Goal: Information Seeking & Learning: Learn about a topic

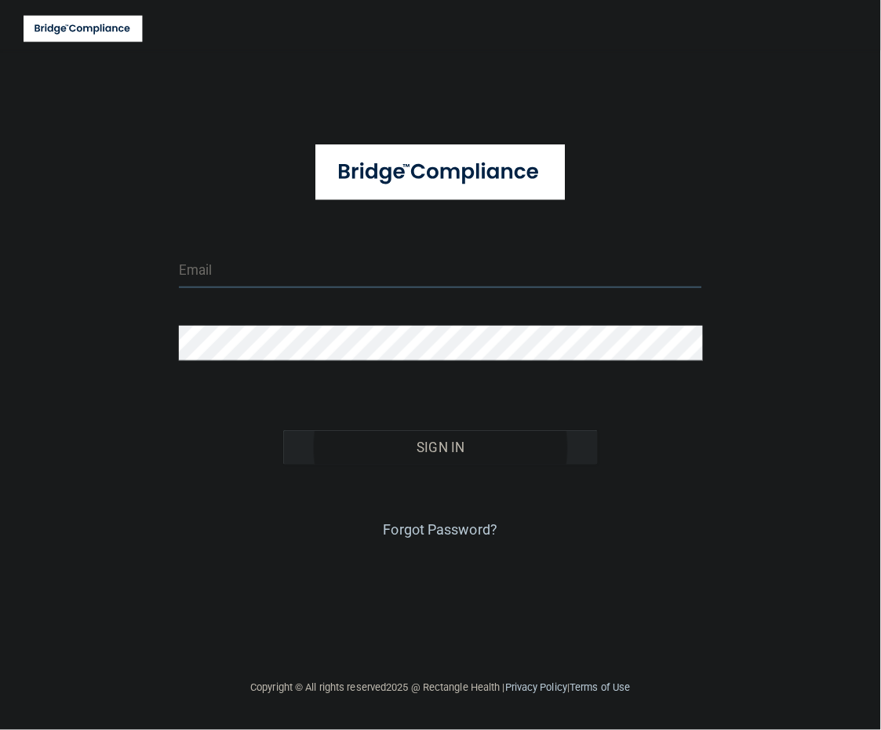
type input "tbrown@rectanglehealth.com"
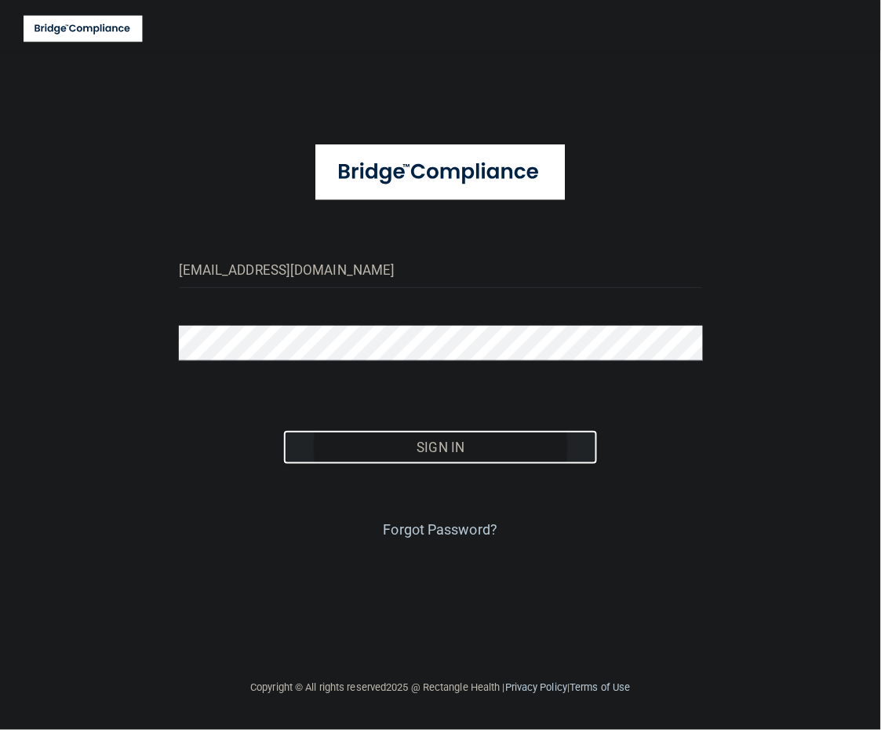
click at [472, 447] on button "Sign In" at bounding box center [440, 447] width 315 height 35
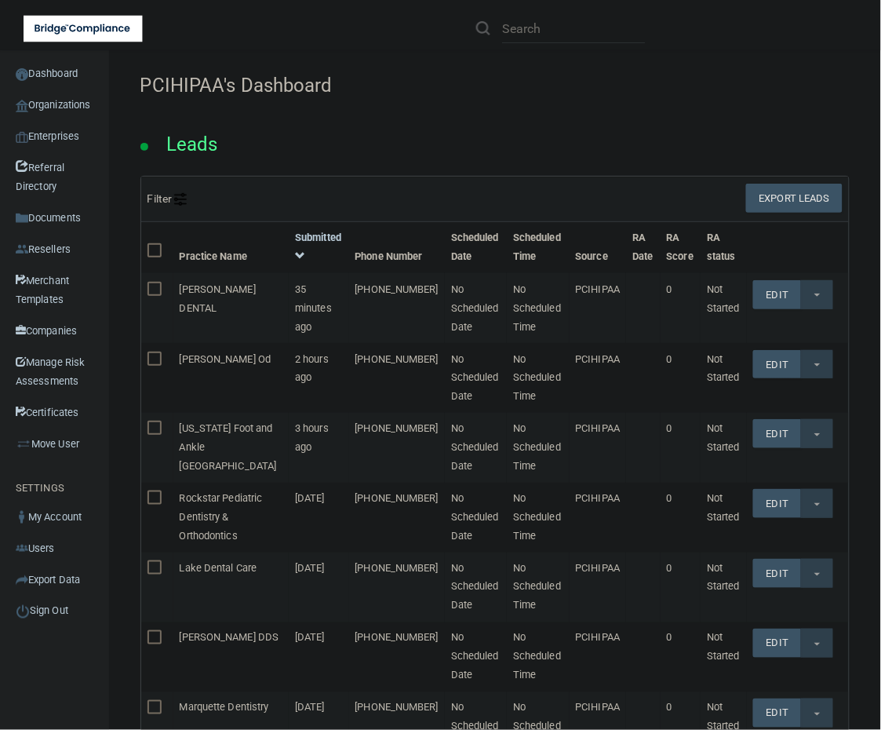
click at [430, 127] on div "Leads" at bounding box center [495, 139] width 733 height 71
click at [523, 29] on input "text" at bounding box center [574, 28] width 144 height 29
paste input "Town and Country Dental"
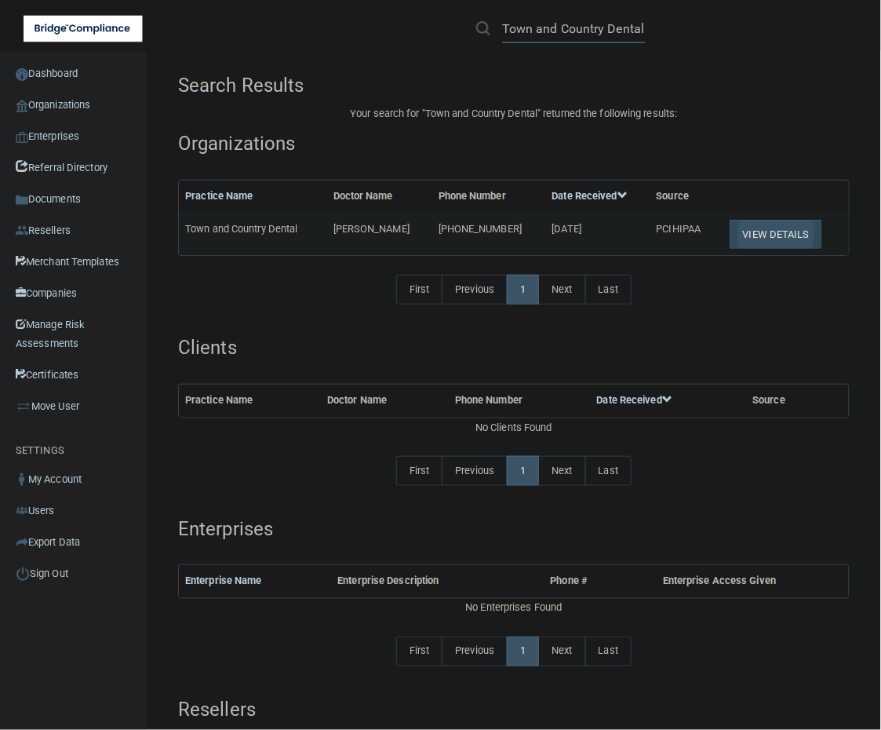
type input "Town and Country Dental"
click at [790, 231] on button "View Details" at bounding box center [776, 234] width 93 height 29
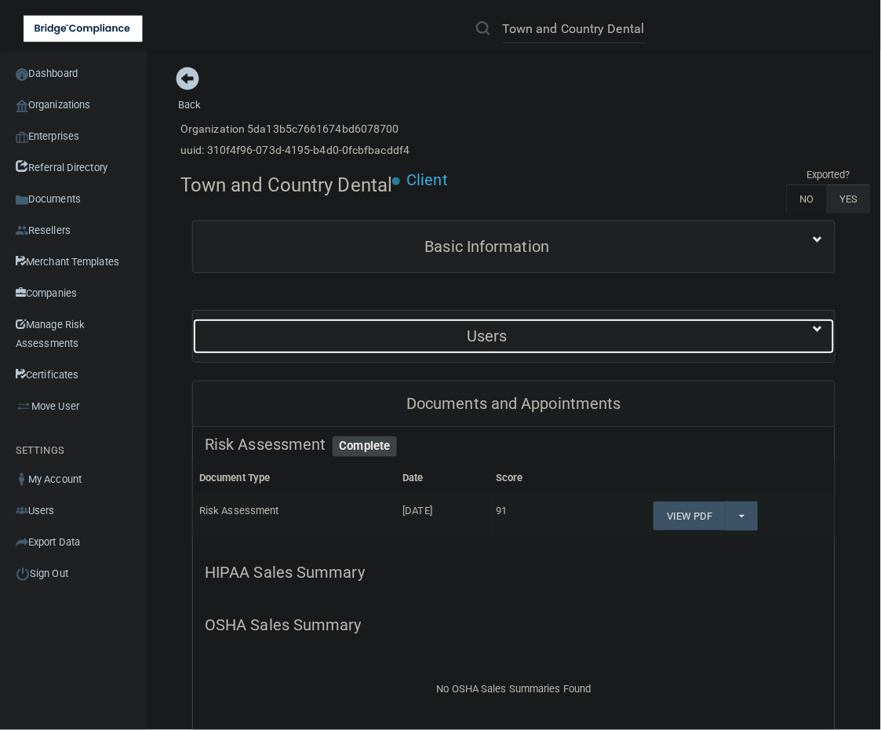
click at [626, 336] on h5 "Users" at bounding box center [487, 335] width 565 height 17
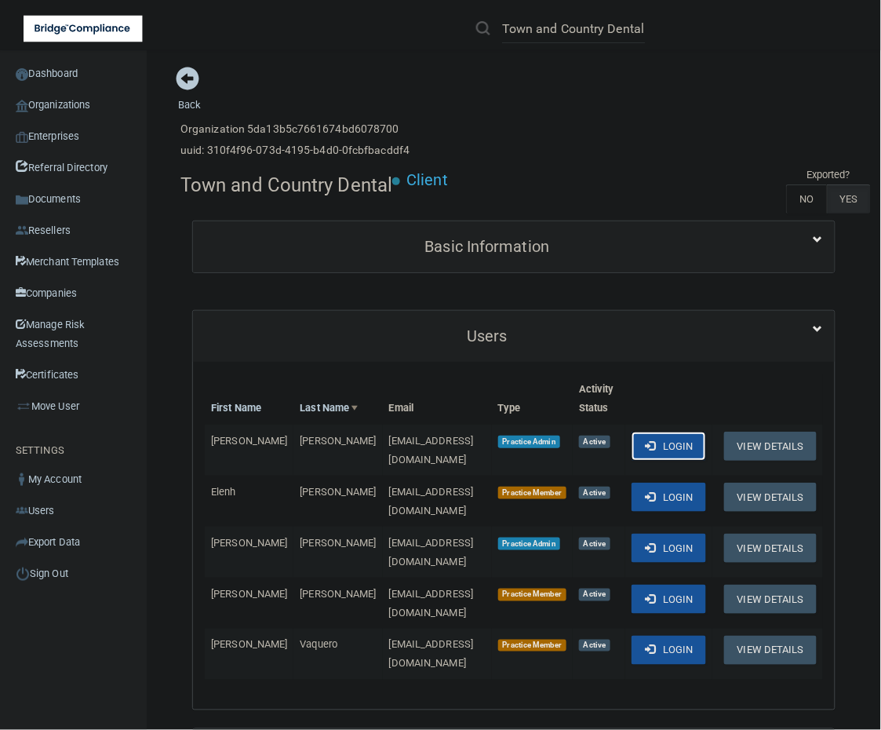
click at [645, 440] on span at bounding box center [650, 445] width 10 height 10
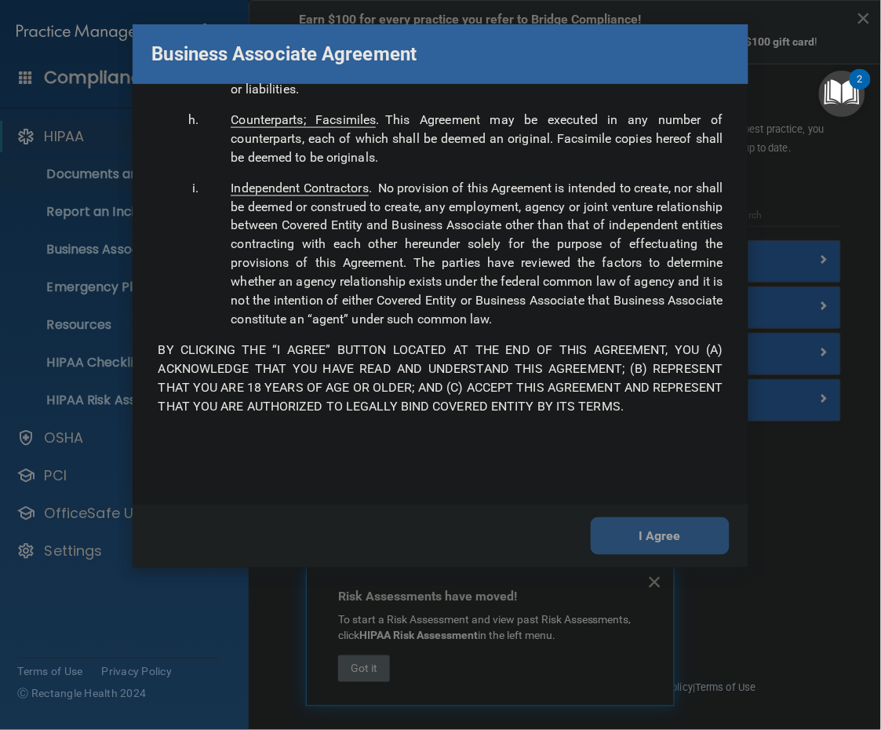
scroll to position [4108, 0]
click at [650, 524] on button "I Agree" at bounding box center [660, 536] width 139 height 38
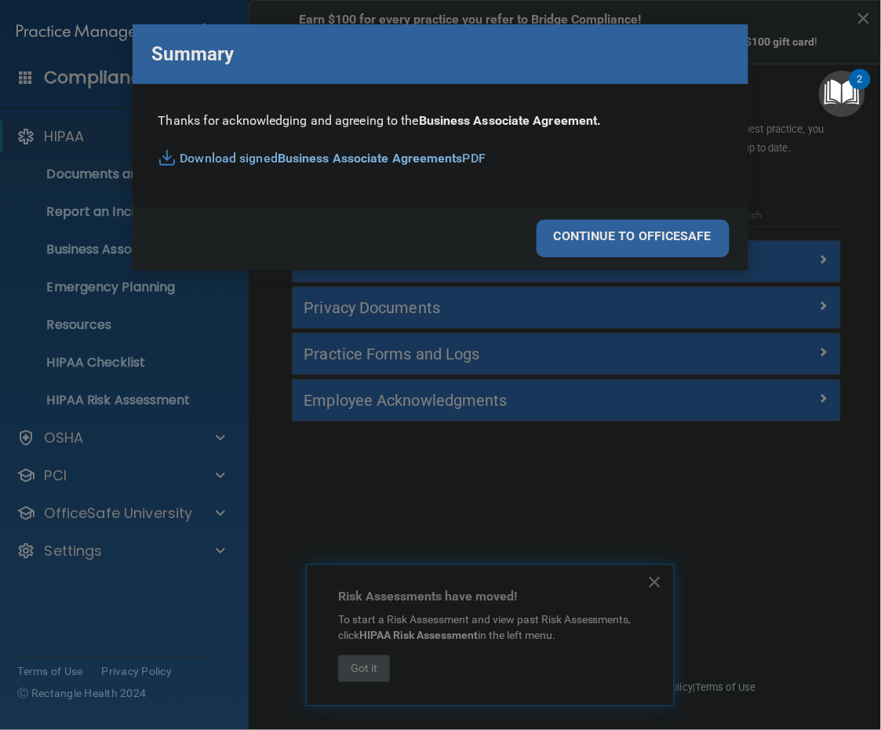
click at [624, 224] on div "continue to officesafe" at bounding box center [633, 239] width 193 height 38
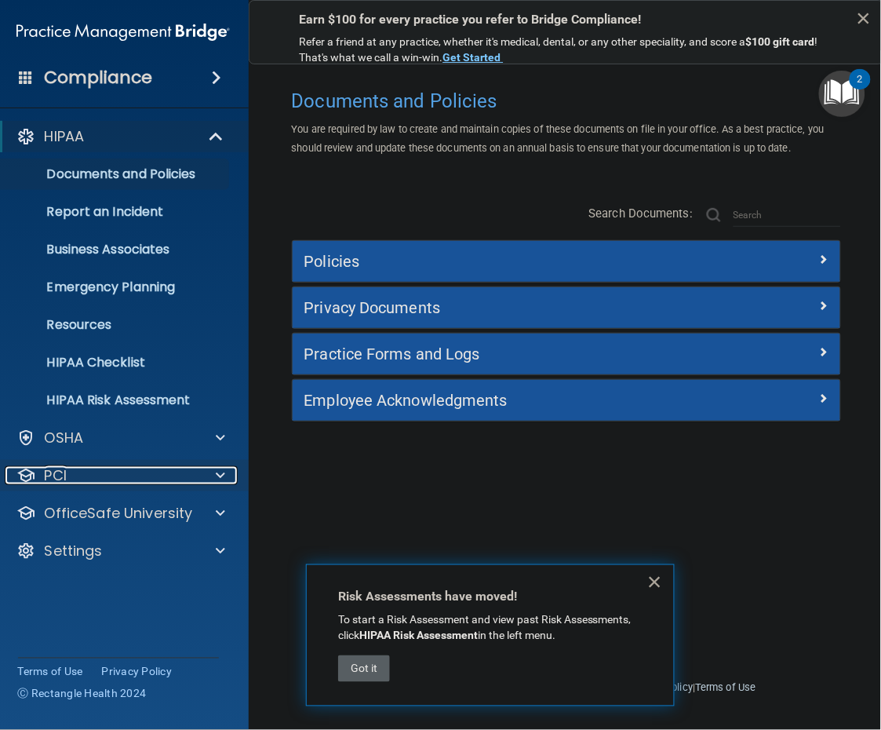
click at [72, 469] on div "PCI" at bounding box center [102, 475] width 194 height 19
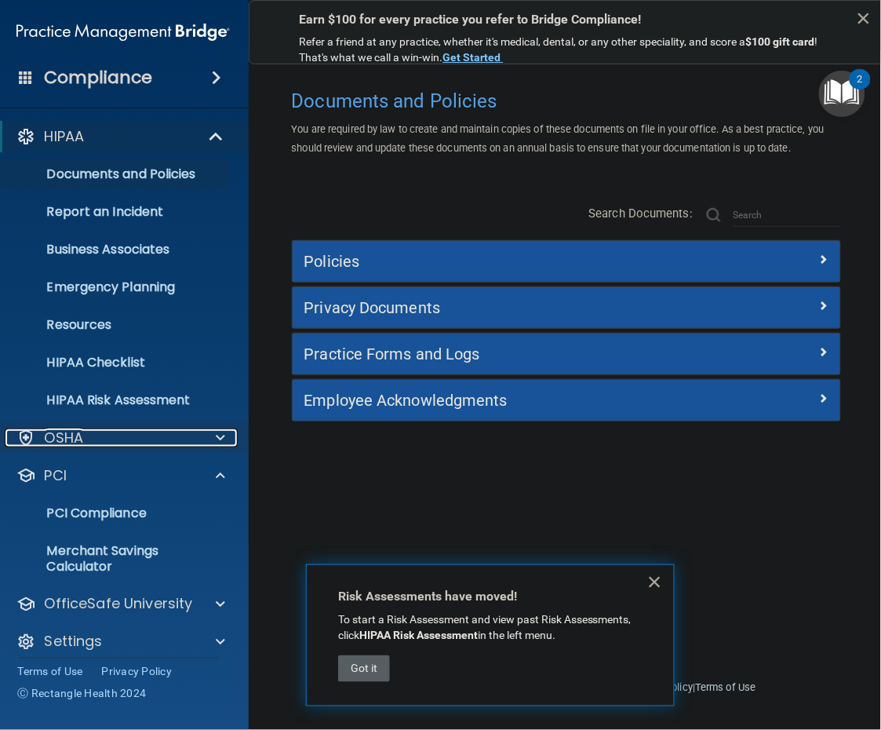
click at [110, 436] on div "OSHA" at bounding box center [102, 437] width 194 height 19
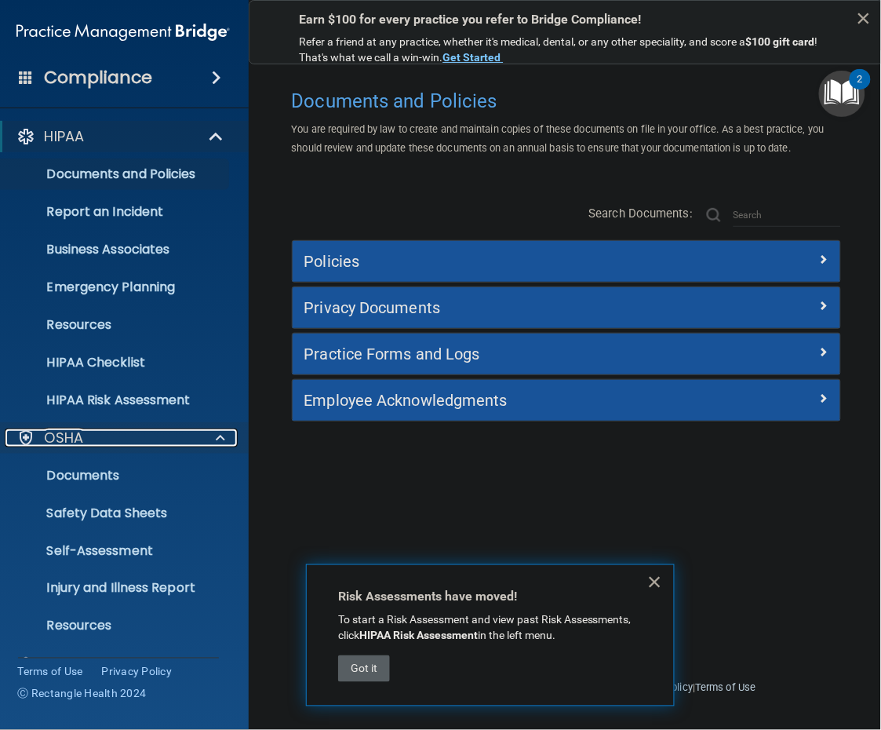
click at [110, 436] on div "OSHA" at bounding box center [102, 437] width 194 height 19
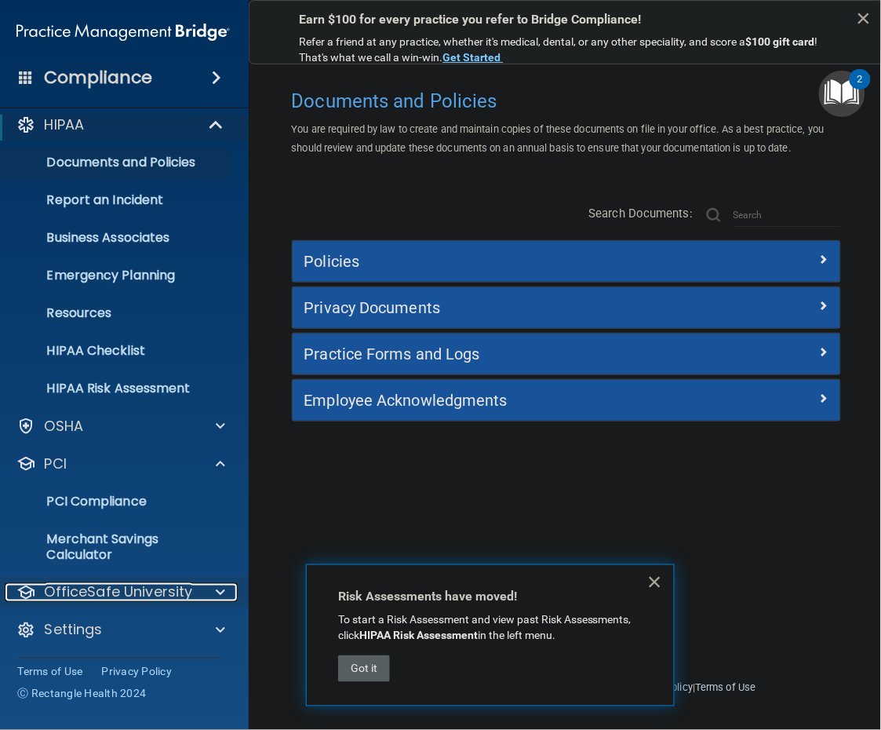
click at [122, 585] on p "OfficeSafe University" at bounding box center [119, 592] width 148 height 19
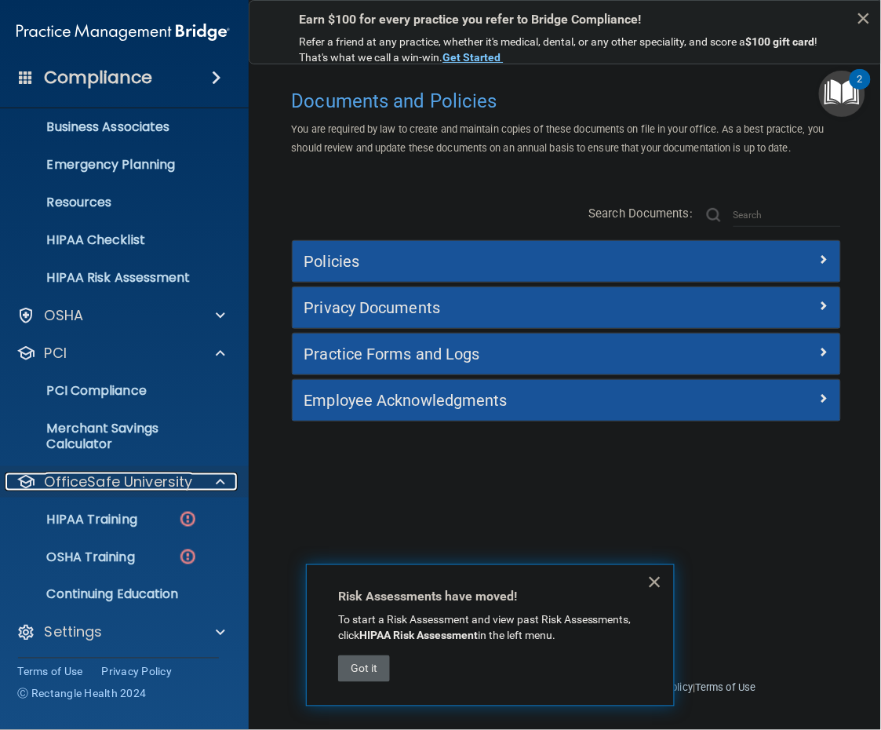
scroll to position [124, 0]
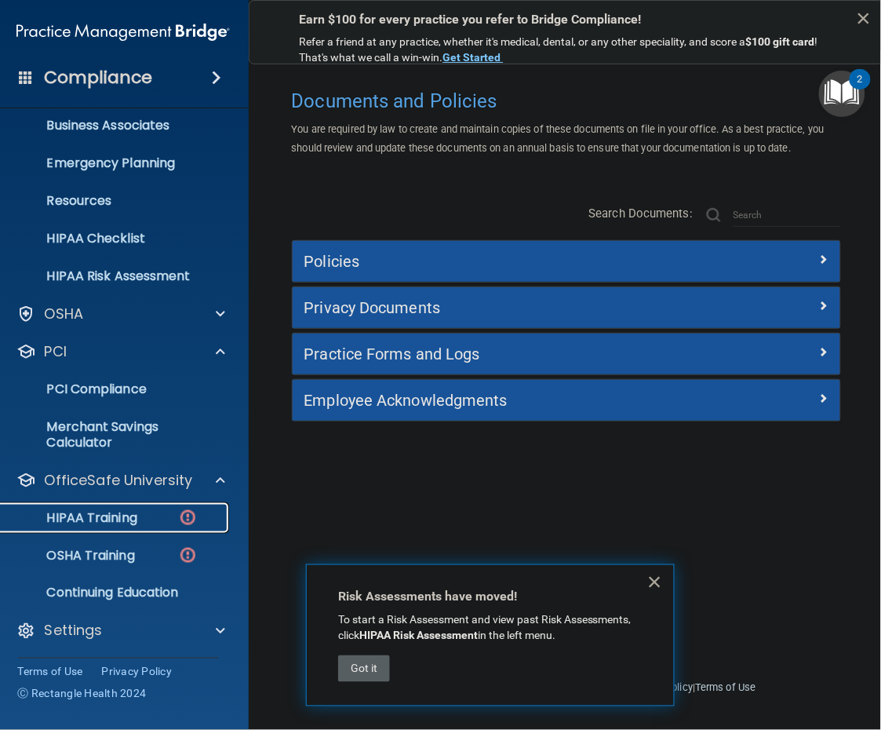
click at [111, 504] on link "HIPAA Training" at bounding box center [105, 517] width 247 height 31
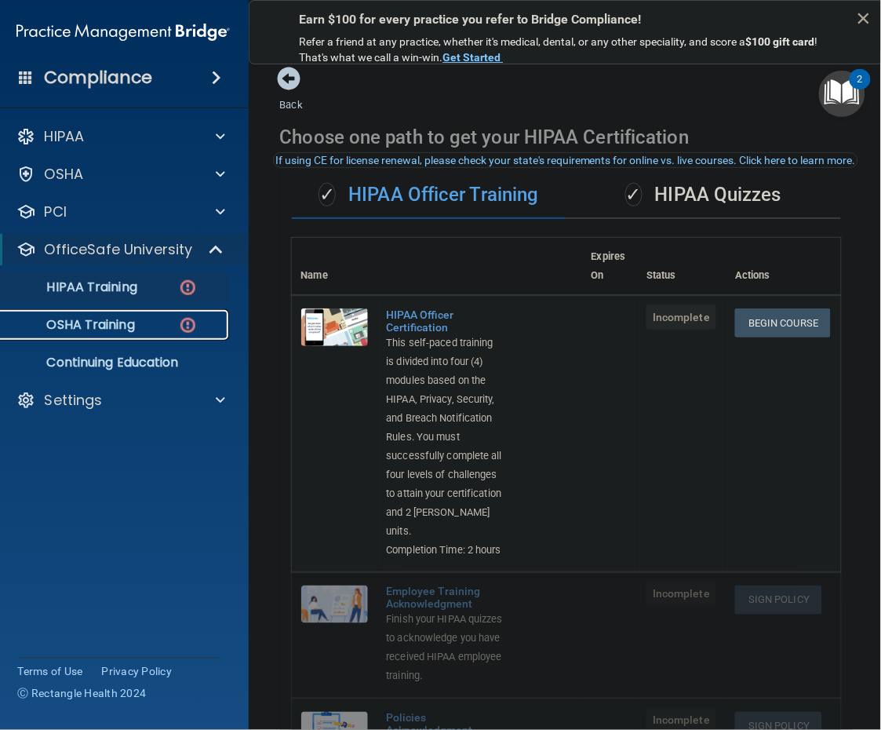
click at [136, 336] on link "OSHA Training" at bounding box center [105, 324] width 247 height 31
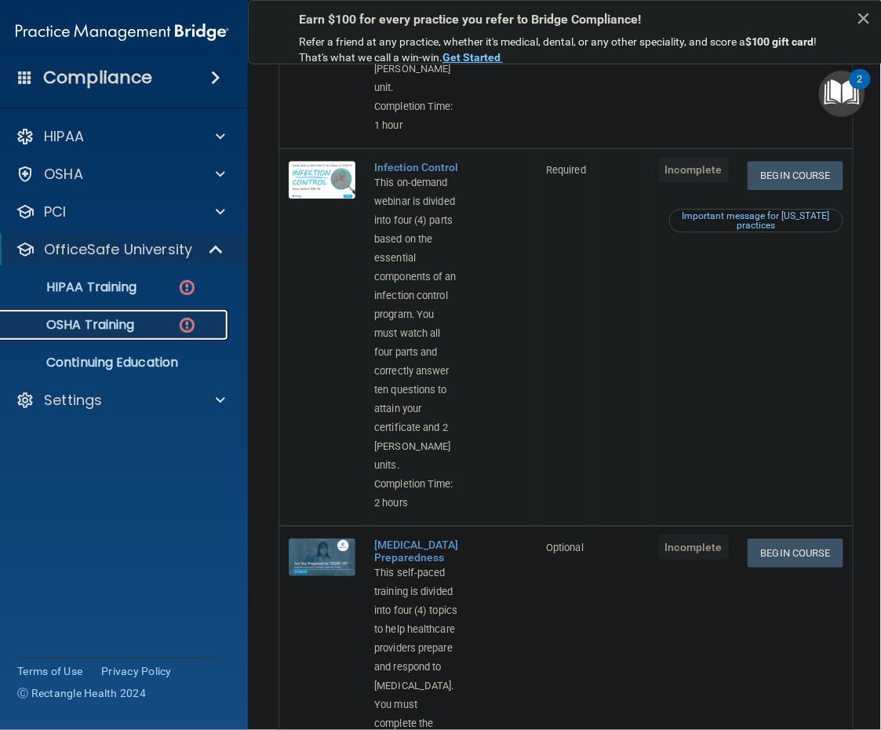
scroll to position [1028, 0]
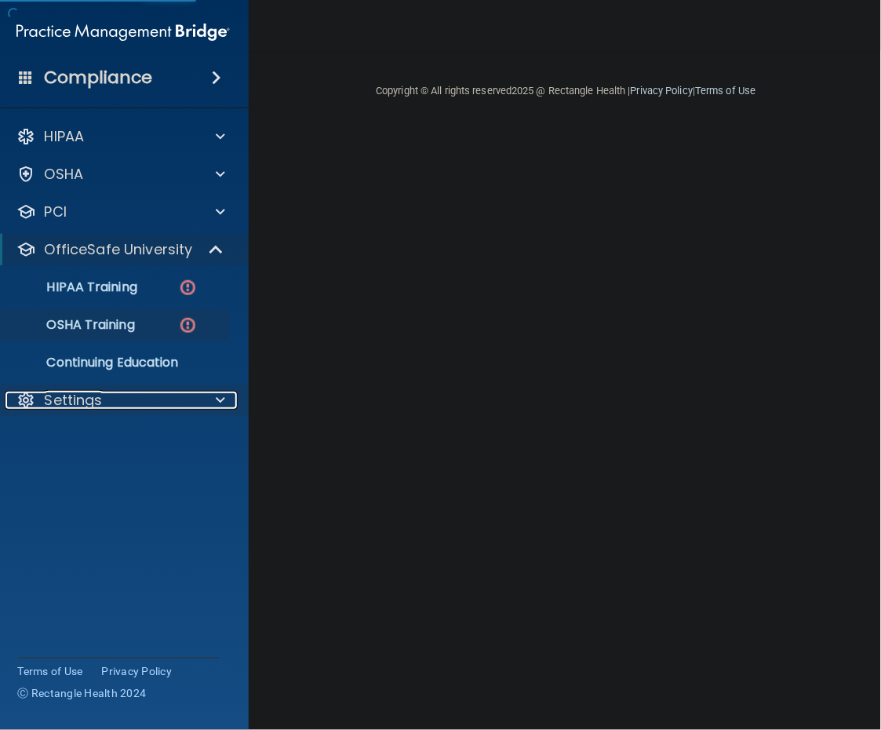
click at [157, 398] on div "Settings" at bounding box center [102, 400] width 194 height 19
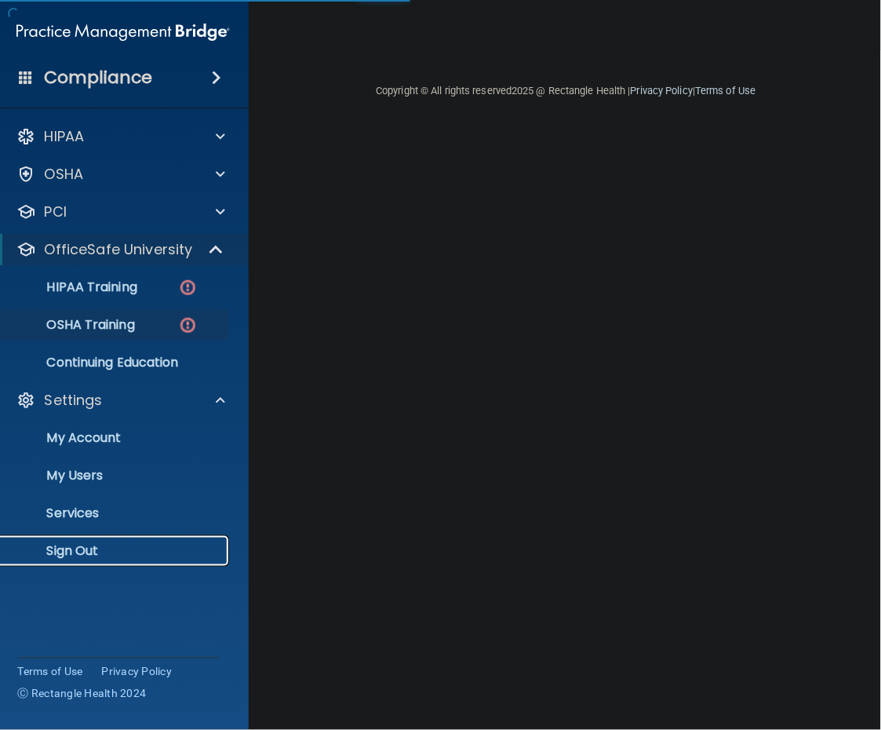
click at [75, 545] on p "Sign Out" at bounding box center [115, 551] width 214 height 16
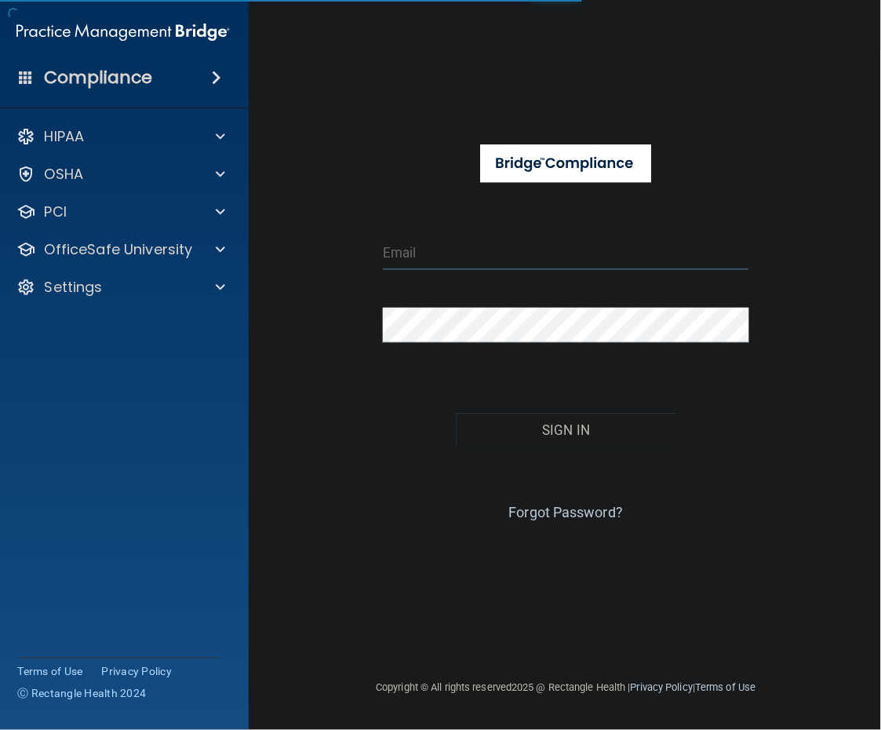
type input "tbrown@rectanglehealth.com"
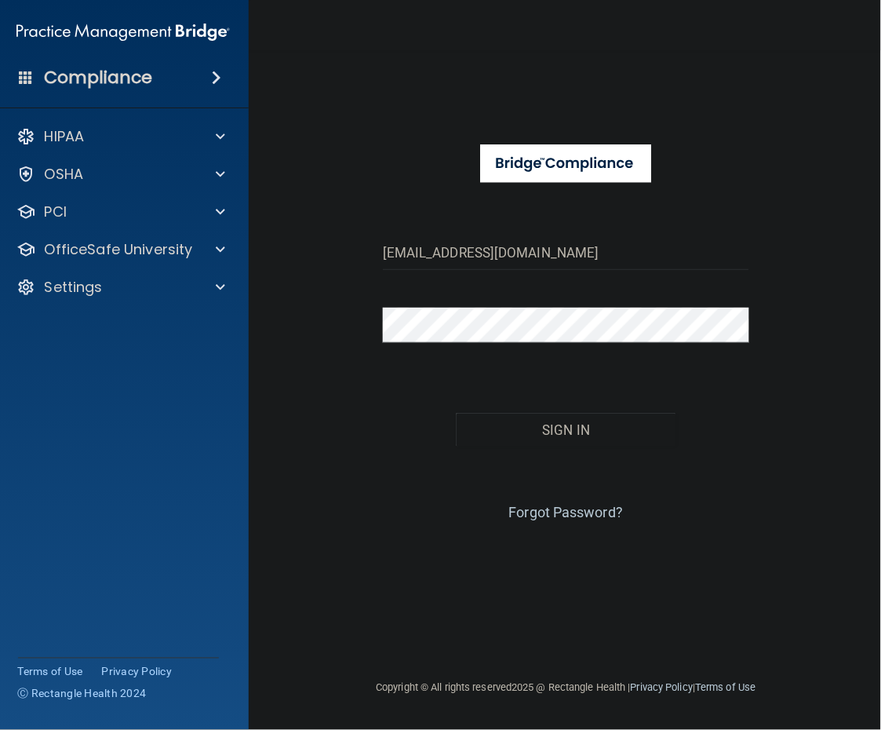
click at [869, 340] on main "tbrown@rectanglehealth.com Invalid email/password. You don't have permission to…" at bounding box center [567, 390] width 636 height 680
